Goal: Check status

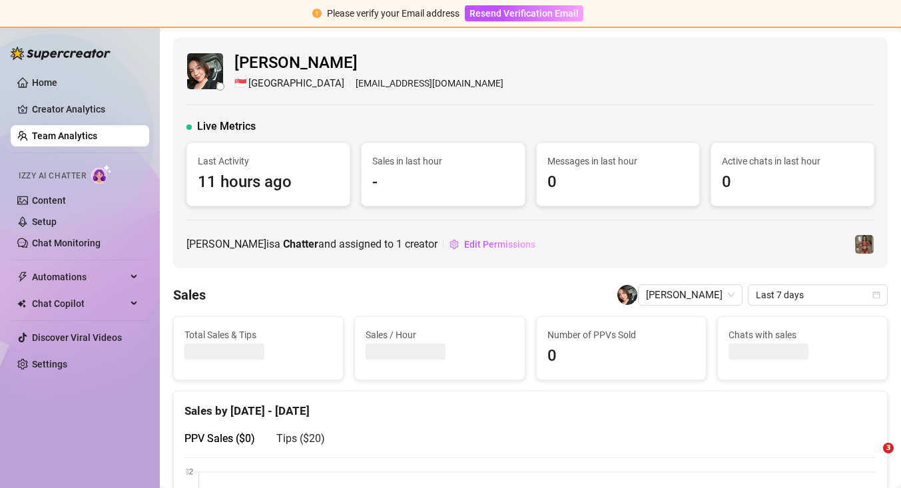
click at [86, 135] on link "Team Analytics" at bounding box center [64, 136] width 65 height 11
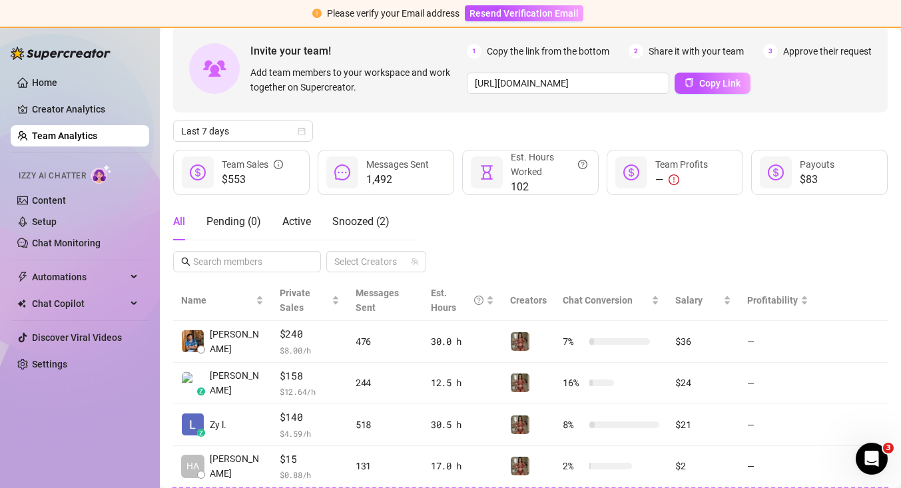
scroll to position [69, 0]
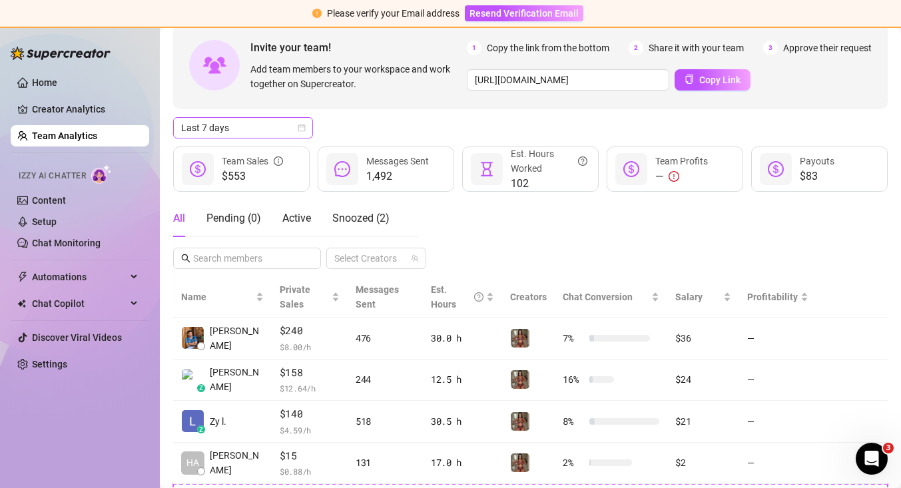
click at [286, 133] on span "Last 7 days" at bounding box center [243, 128] width 124 height 20
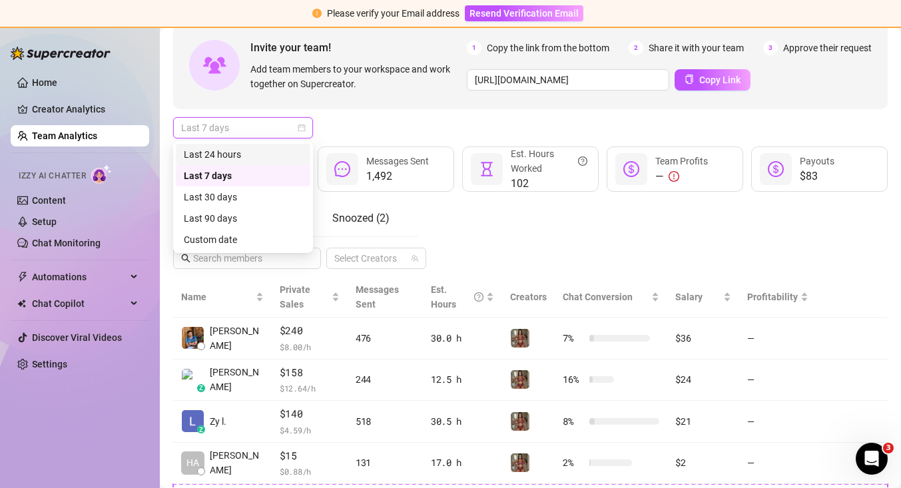
click at [278, 157] on div "Last 24 hours" at bounding box center [243, 154] width 119 height 15
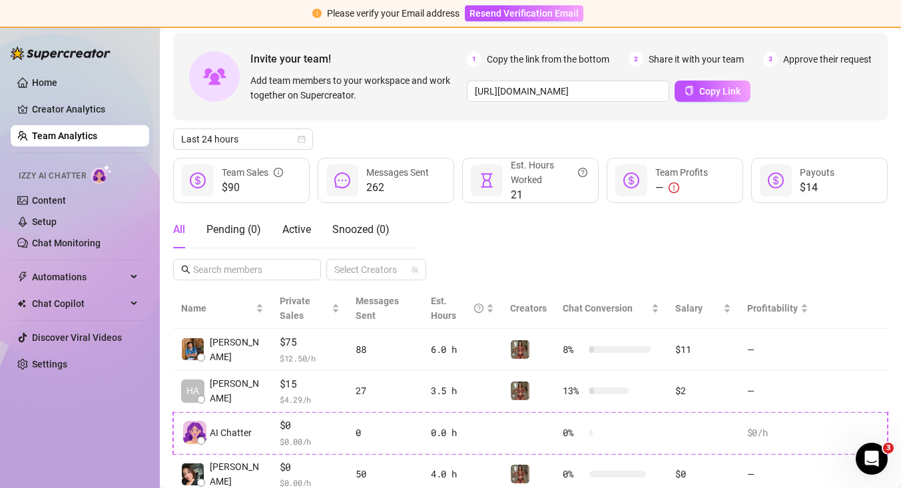
scroll to position [81, 0]
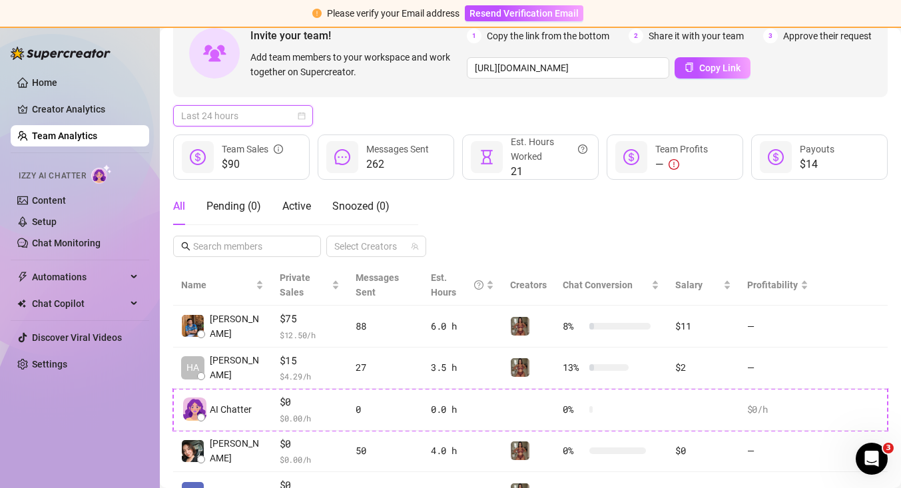
click at [296, 115] on span "Last 24 hours" at bounding box center [243, 116] width 124 height 20
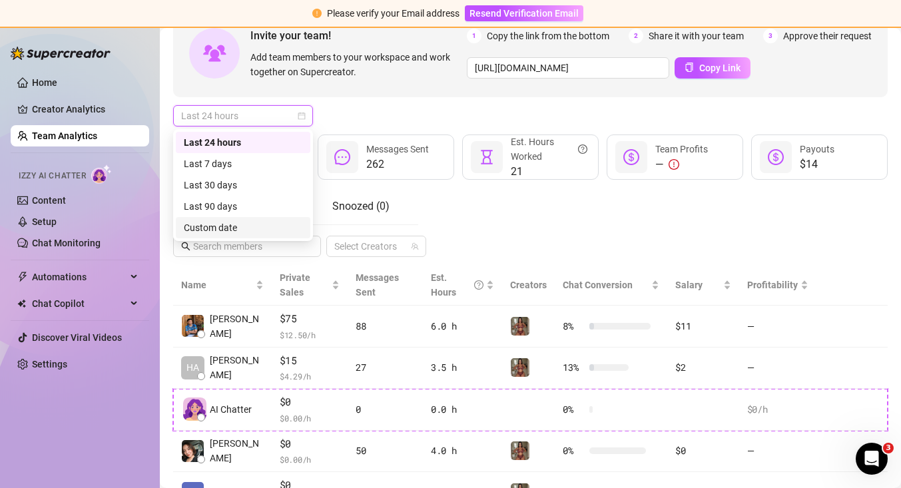
click at [274, 226] on div "Custom date" at bounding box center [243, 227] width 119 height 15
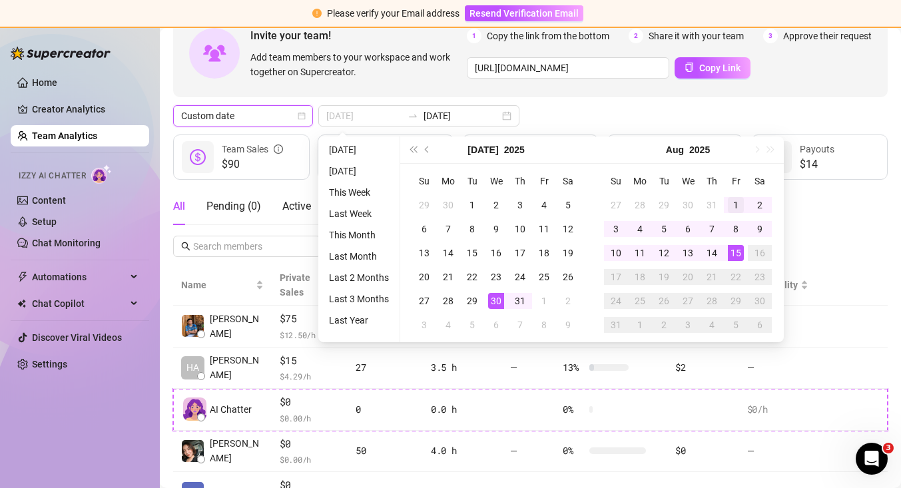
type input "2025-08-01"
click at [733, 204] on div "1" at bounding box center [736, 205] width 16 height 16
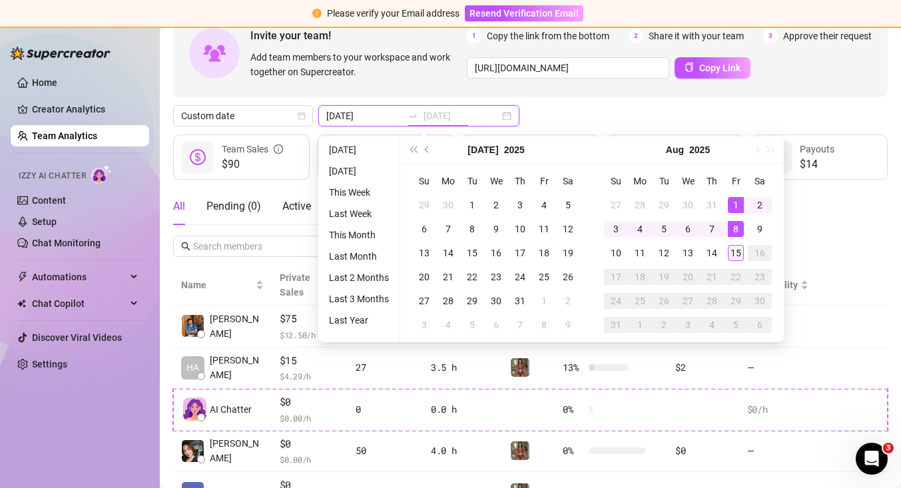
type input "2025-08-15"
click at [737, 254] on div "15" at bounding box center [736, 253] width 16 height 16
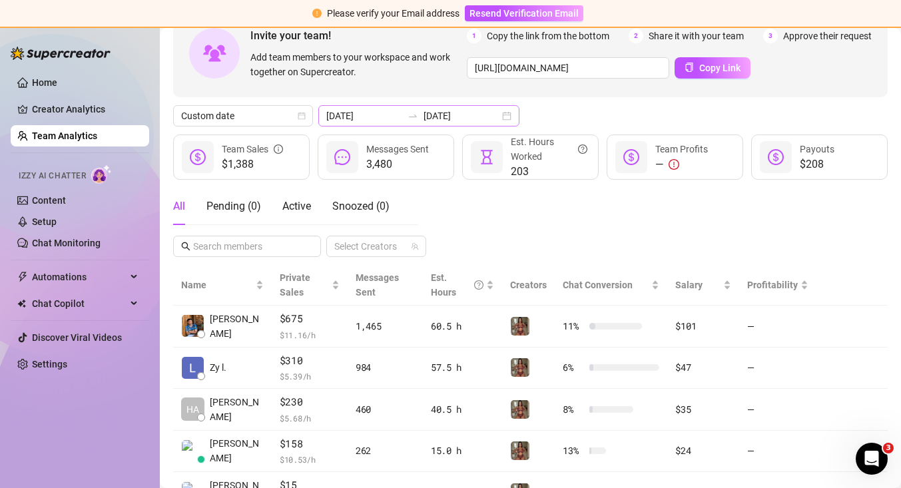
click at [482, 116] on div "2025-08-01 2025-08-15" at bounding box center [418, 115] width 201 height 21
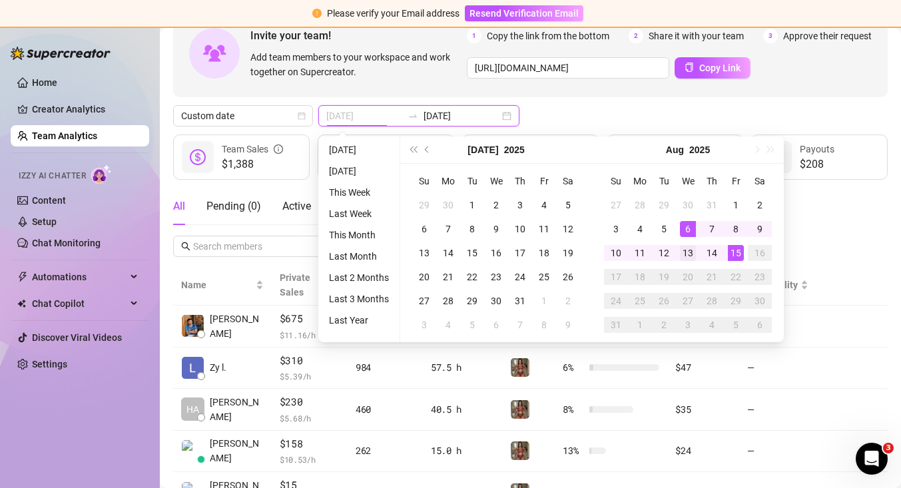
type input "2025-08-13"
click at [690, 250] on div "13" at bounding box center [688, 253] width 16 height 16
type input "2025-08-15"
click at [805, 220] on div "All Pending ( 0 ) Active Snoozed ( 0 ) Select Creators" at bounding box center [530, 222] width 715 height 69
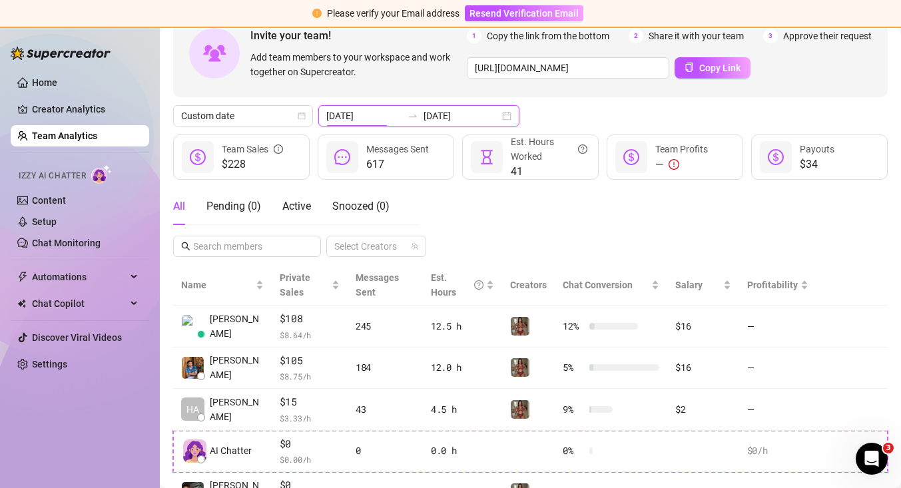
click at [352, 119] on input "2025-08-13" at bounding box center [364, 116] width 76 height 15
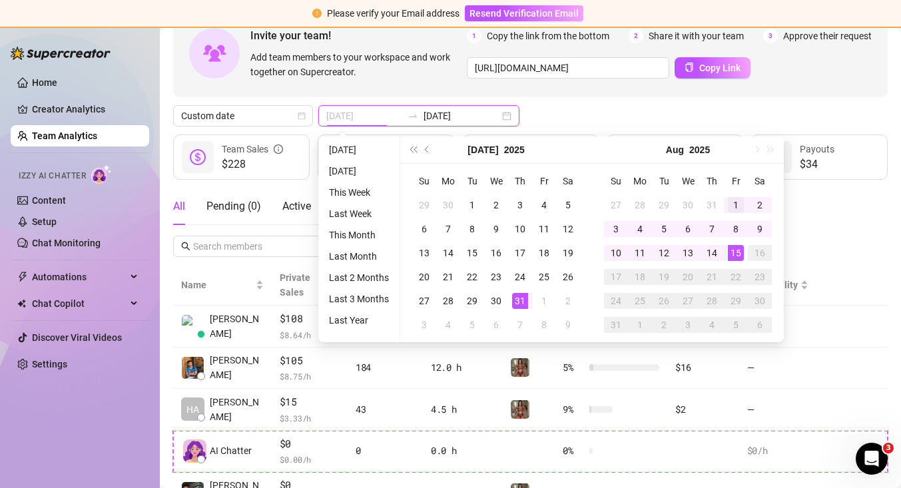
type input "2025-08-01"
click at [731, 204] on div "1" at bounding box center [736, 205] width 16 height 16
type input "2025-08-13"
click at [689, 252] on div "13" at bounding box center [688, 253] width 16 height 16
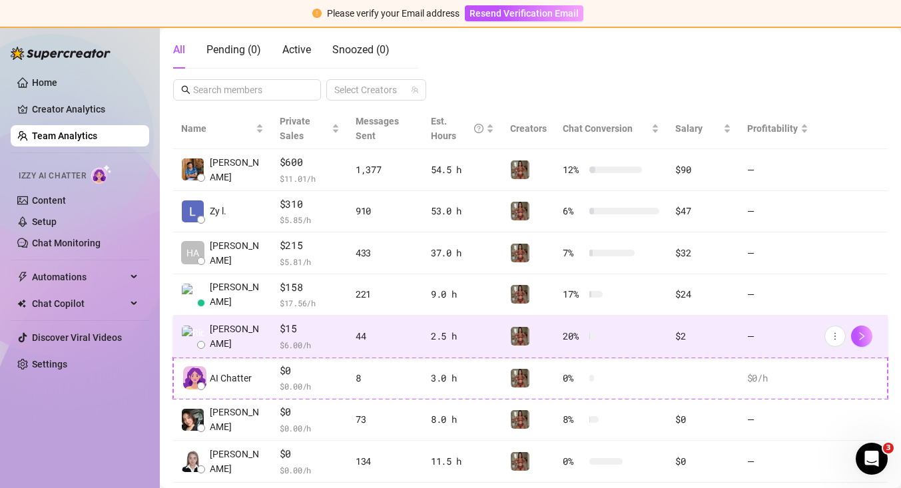
scroll to position [236, 0]
